Goal: Task Accomplishment & Management: Use online tool/utility

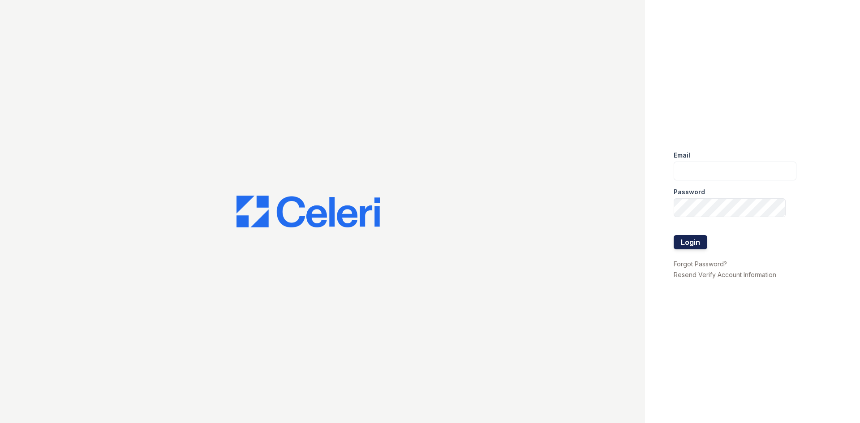
type input "[EMAIL_ADDRESS][DOMAIN_NAME]"
click at [685, 244] on button "Login" at bounding box center [690, 242] width 34 height 14
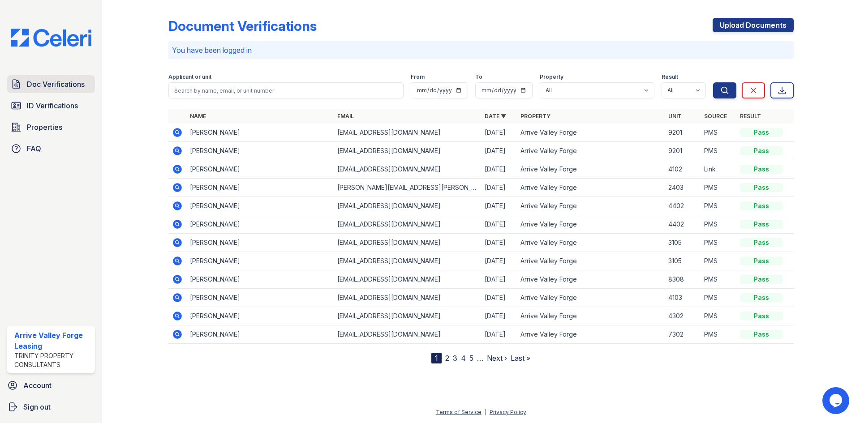
click at [66, 86] on span "Doc Verifications" at bounding box center [56, 84] width 58 height 11
